Goal: Find specific page/section: Find specific page/section

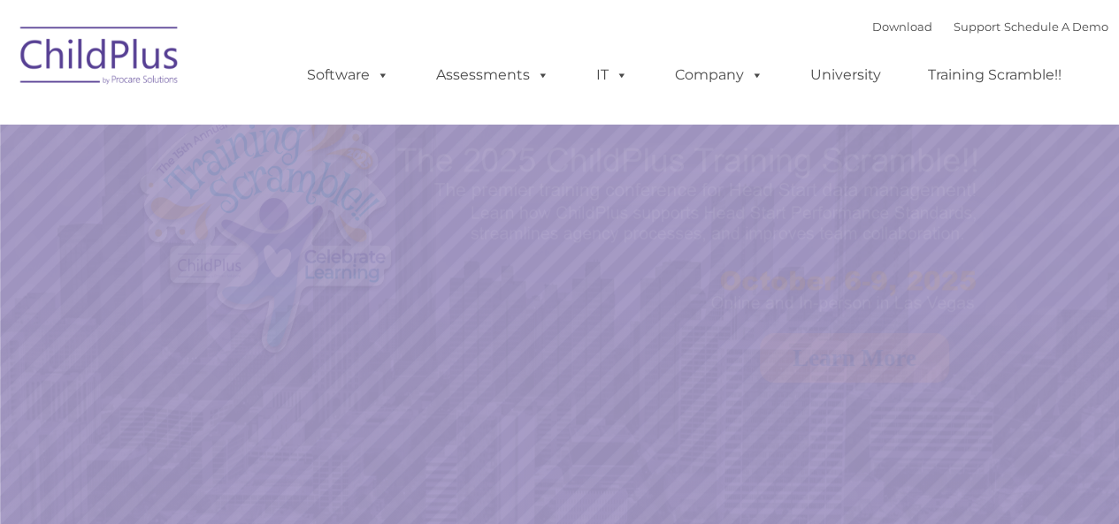
select select "MEDIUM"
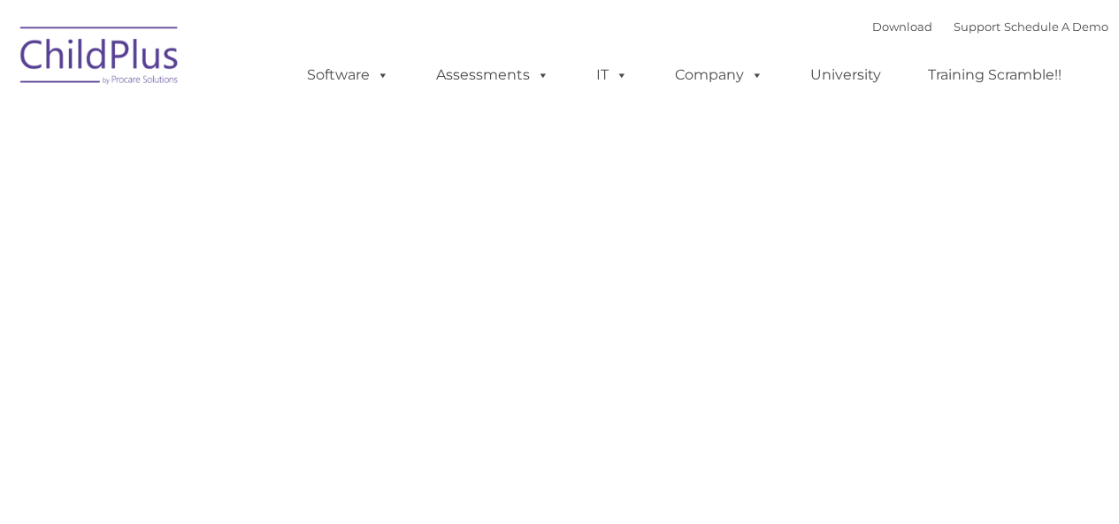
type input ""
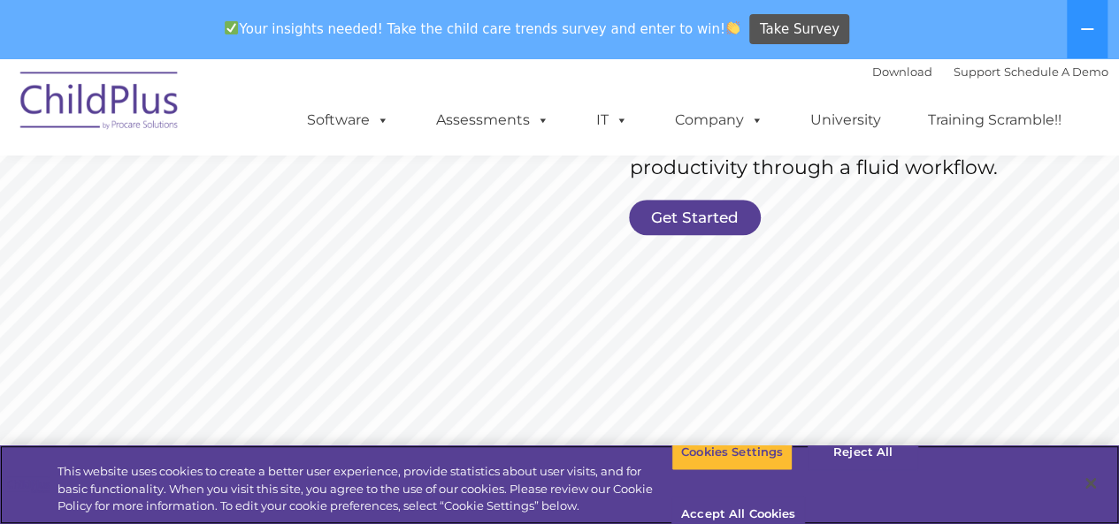
scroll to position [455, 0]
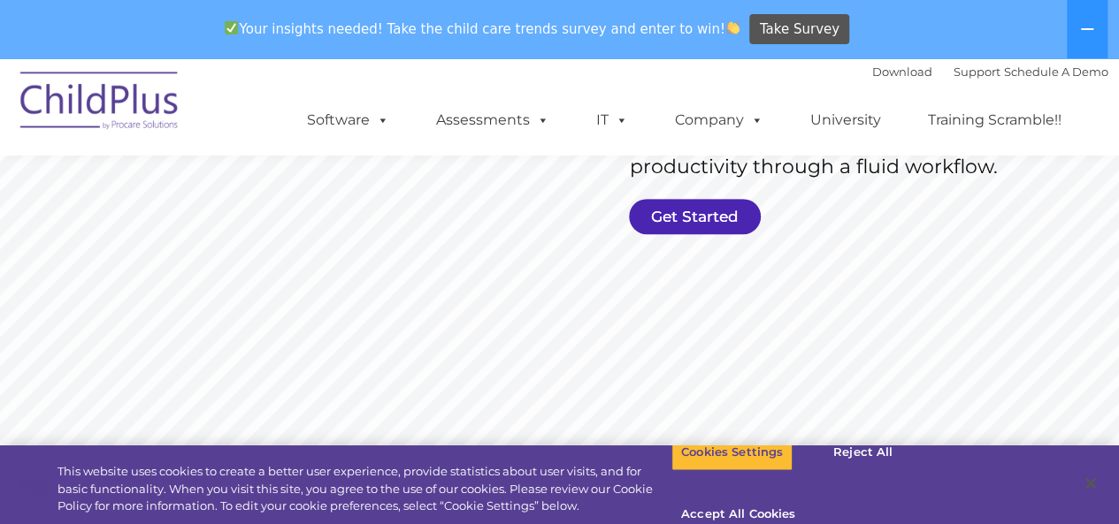
click at [662, 210] on link "Get Started" at bounding box center [695, 216] width 132 height 35
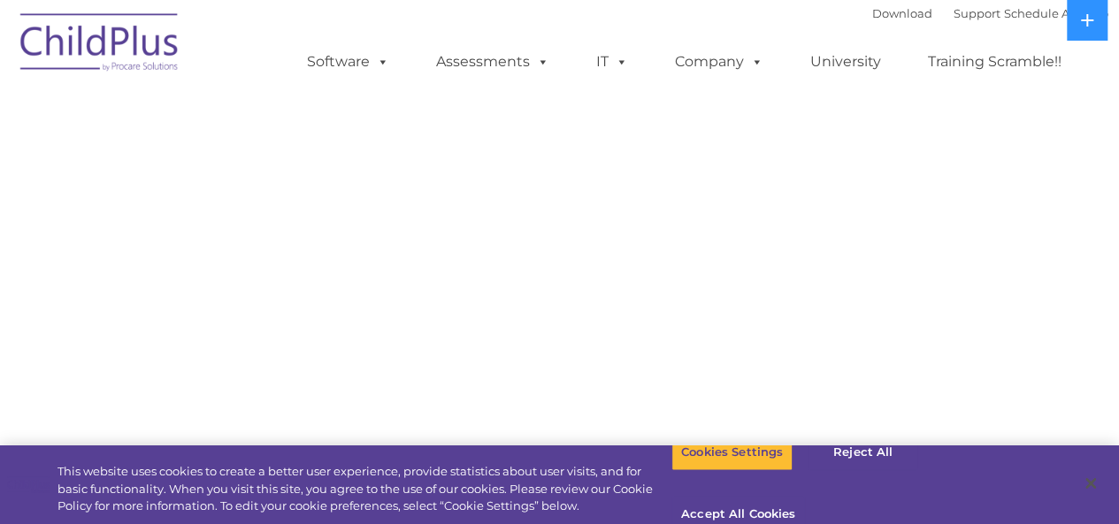
select select "MEDIUM"
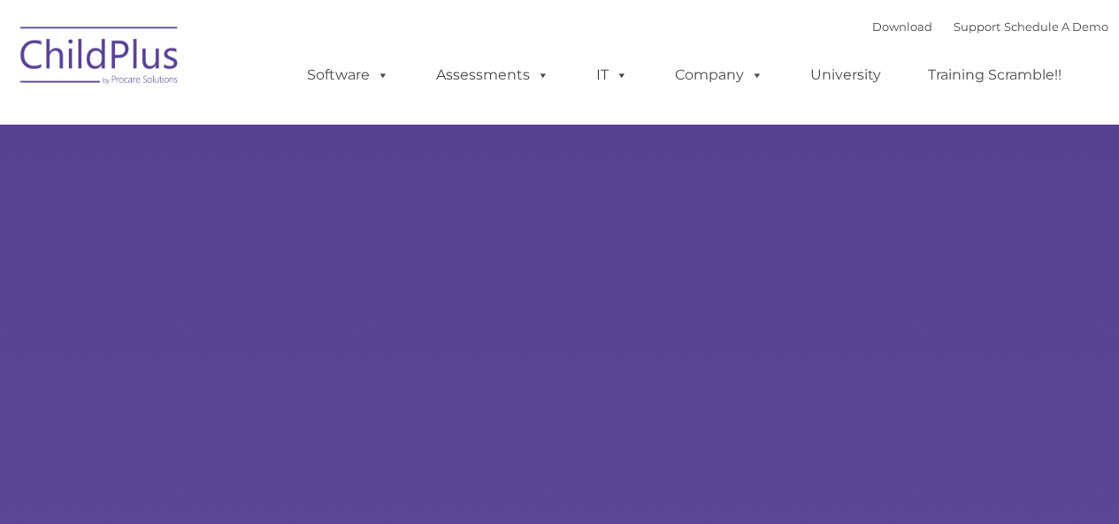
type input ""
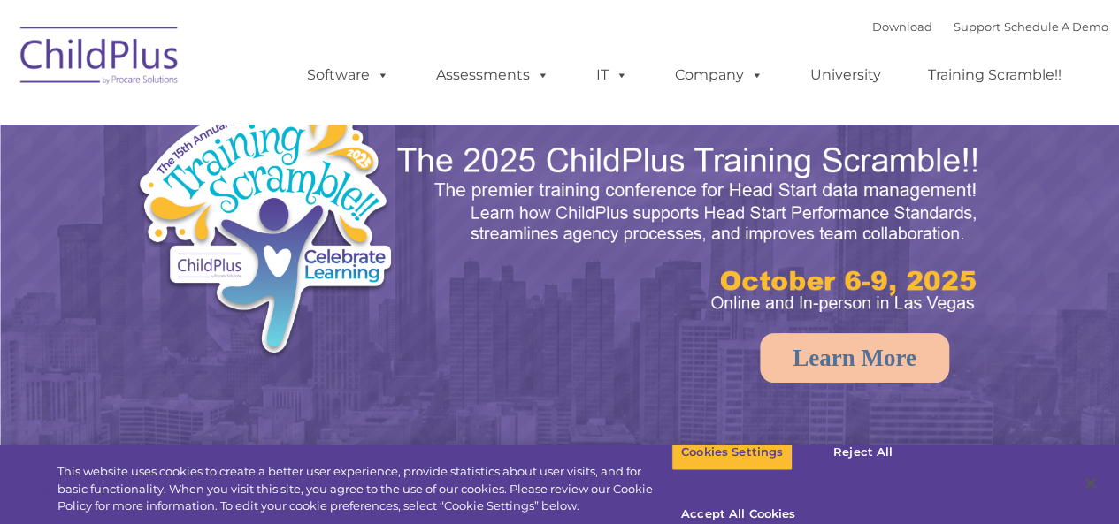
select select "MEDIUM"
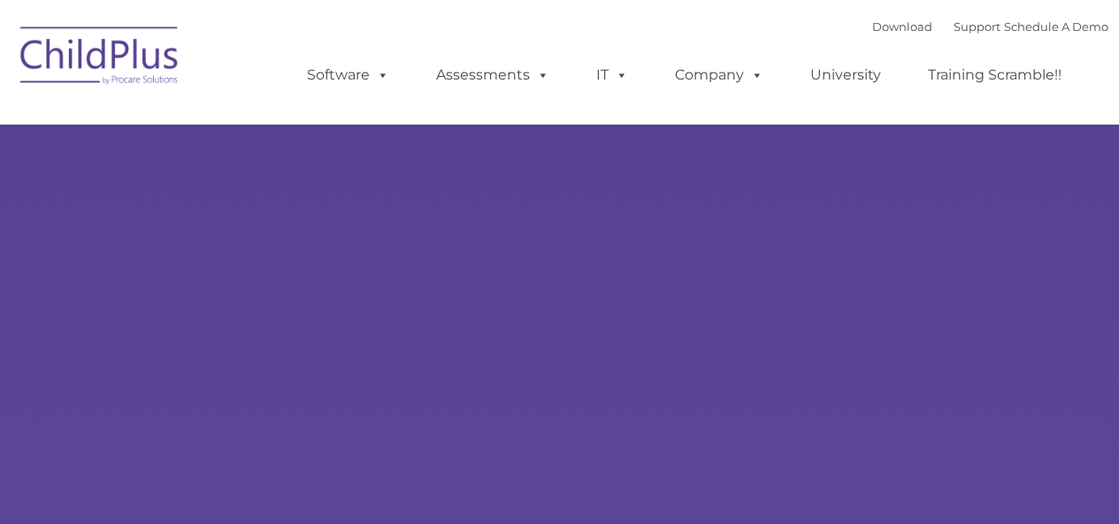
type input ""
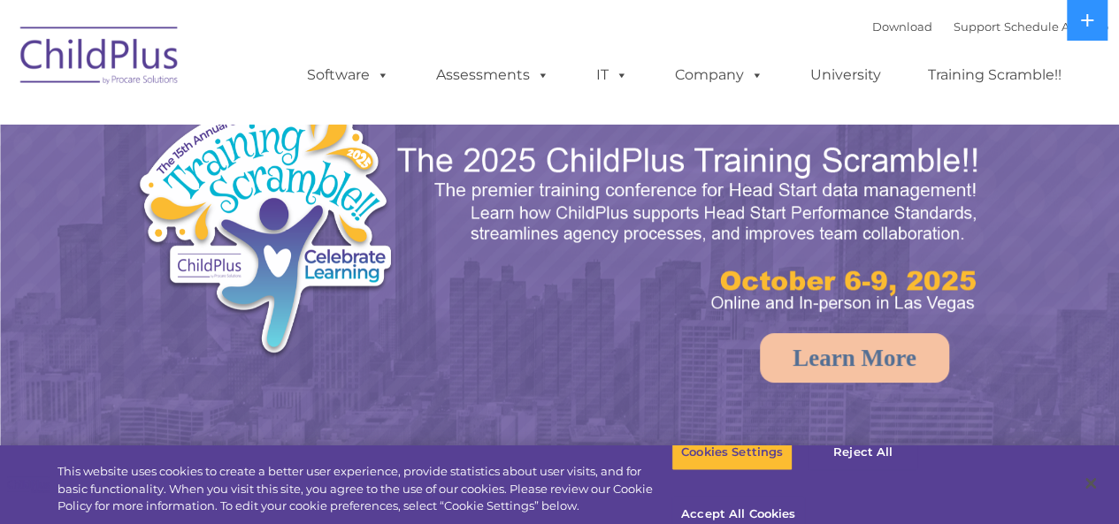
select select "MEDIUM"
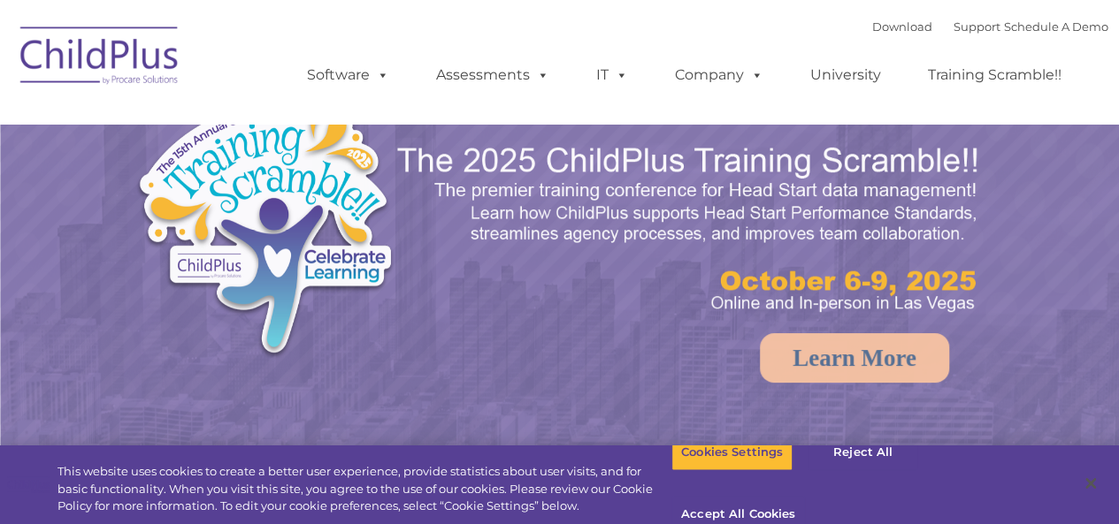
select select "MEDIUM"
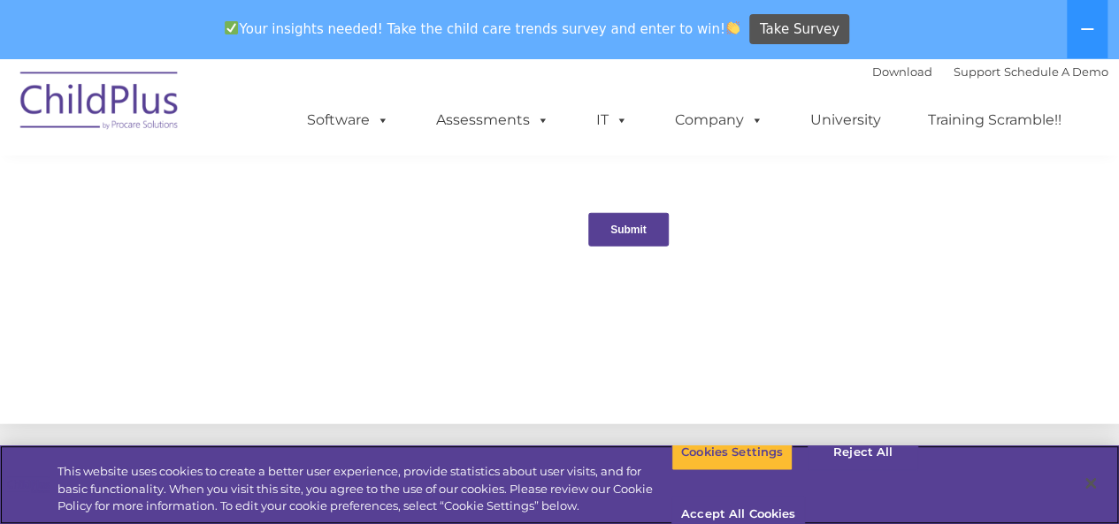
scroll to position [2163, 0]
